Goal: Transaction & Acquisition: Book appointment/travel/reservation

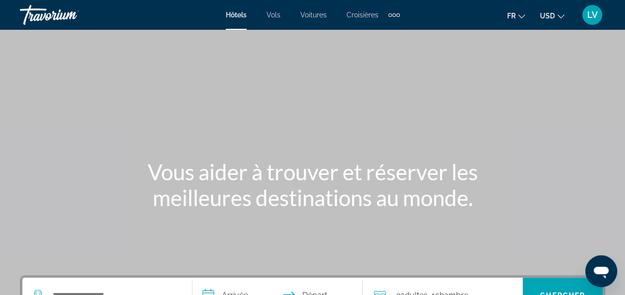
click at [387, 13] on li "Croisières" at bounding box center [363, 15] width 52 height 8
click at [545, 15] on span "USD" at bounding box center [547, 16] width 15 height 8
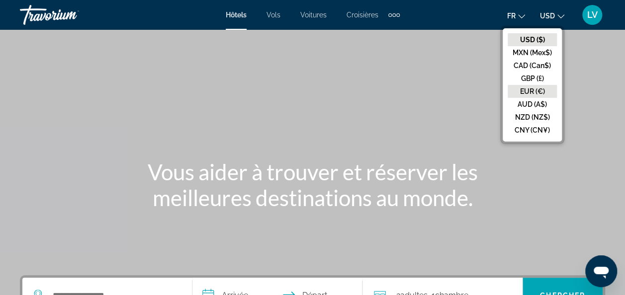
click at [538, 89] on button "EUR (€)" at bounding box center [532, 91] width 49 height 13
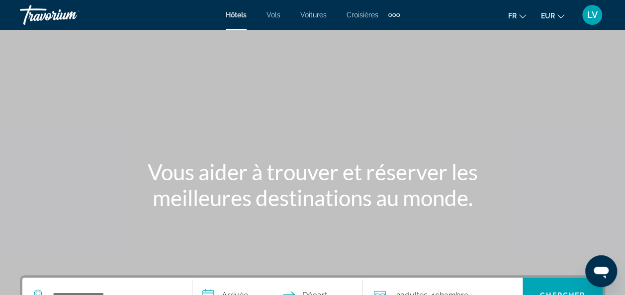
click at [395, 11] on div "Extra navigation items" at bounding box center [393, 14] width 11 height 15
click at [387, 34] on span "Activités" at bounding box center [378, 33] width 27 height 8
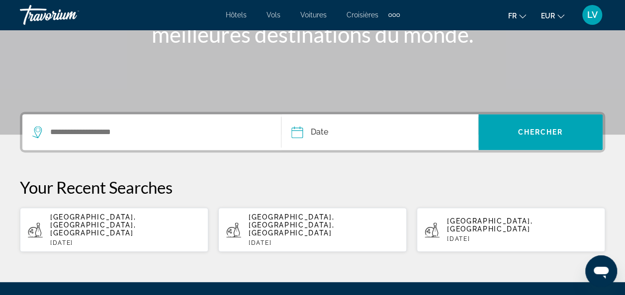
scroll to position [169, 0]
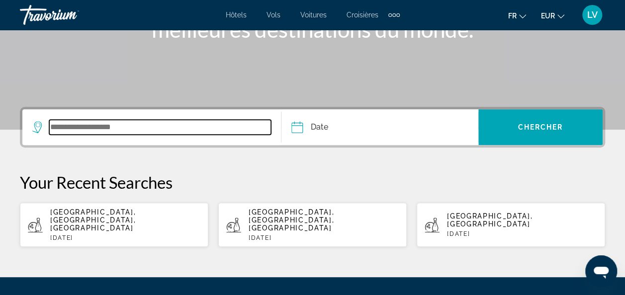
click at [169, 126] on input "Search widget" at bounding box center [160, 127] width 222 height 15
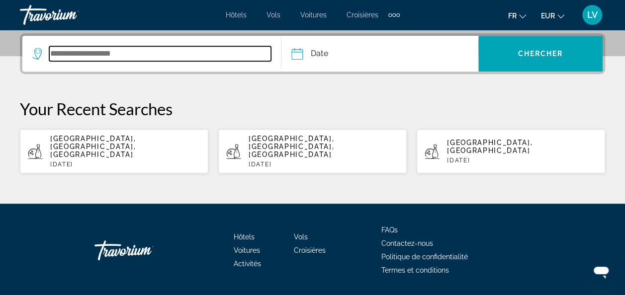
scroll to position [243, 0]
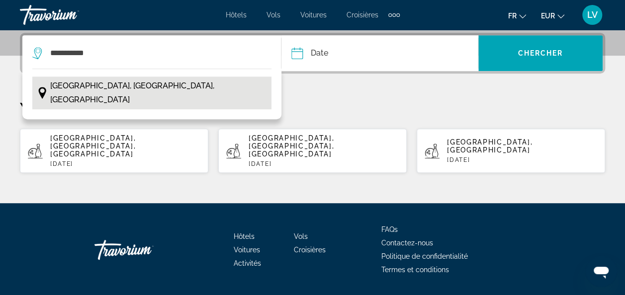
click at [150, 94] on button "[GEOGRAPHIC_DATA], [GEOGRAPHIC_DATA], [GEOGRAPHIC_DATA]" at bounding box center [151, 93] width 239 height 33
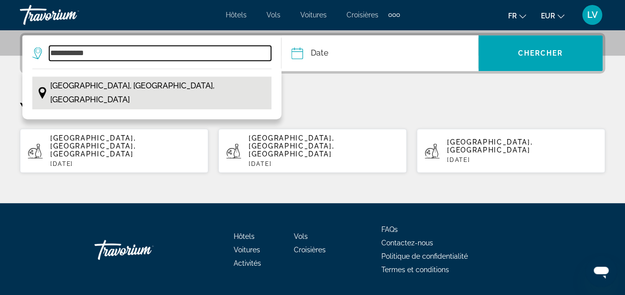
type input "**********"
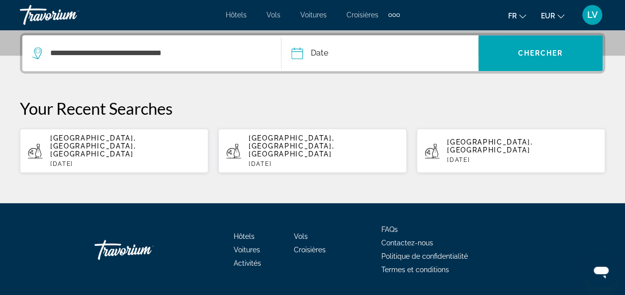
click at [360, 52] on input "Date" at bounding box center [337, 54] width 97 height 39
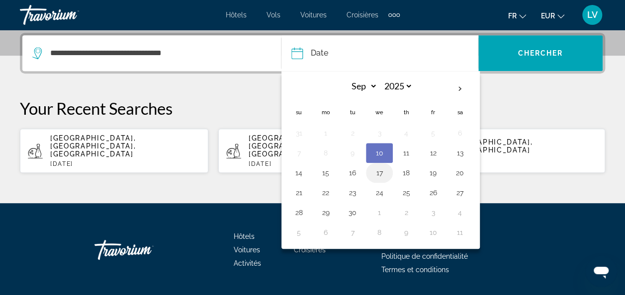
click at [376, 172] on button "17" at bounding box center [380, 173] width 16 height 14
type input "**********"
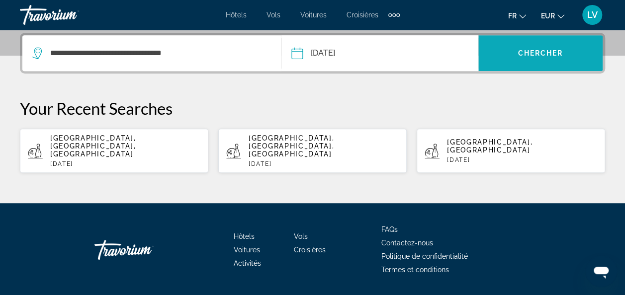
click at [557, 49] on span "Chercher" at bounding box center [540, 53] width 45 height 8
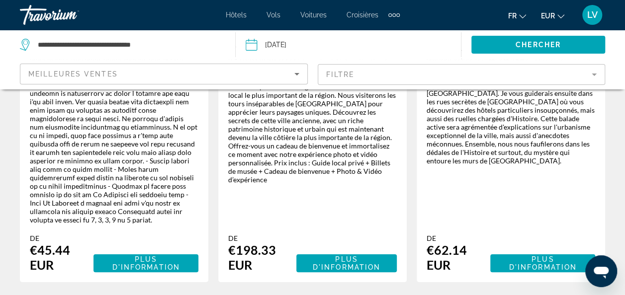
scroll to position [1853, 0]
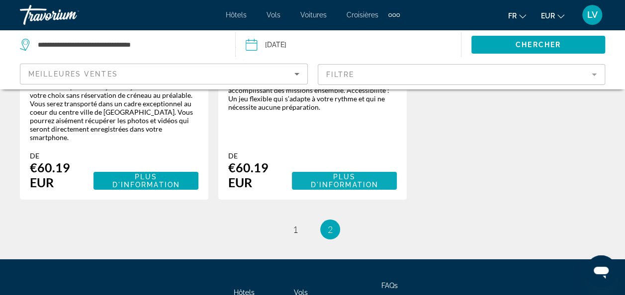
scroll to position [1785, 0]
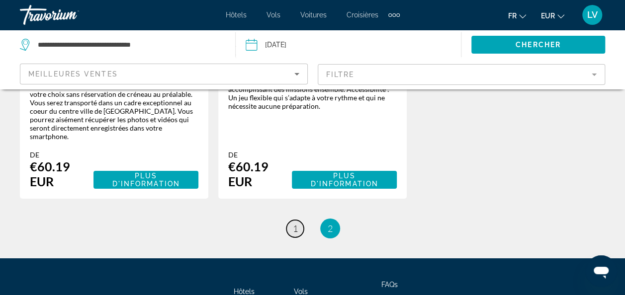
click at [292, 220] on link "page 1" at bounding box center [294, 228] width 17 height 17
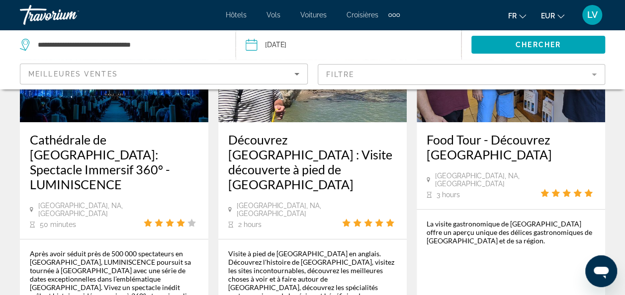
scroll to position [163, 0]
